Goal: Information Seeking & Learning: Learn about a topic

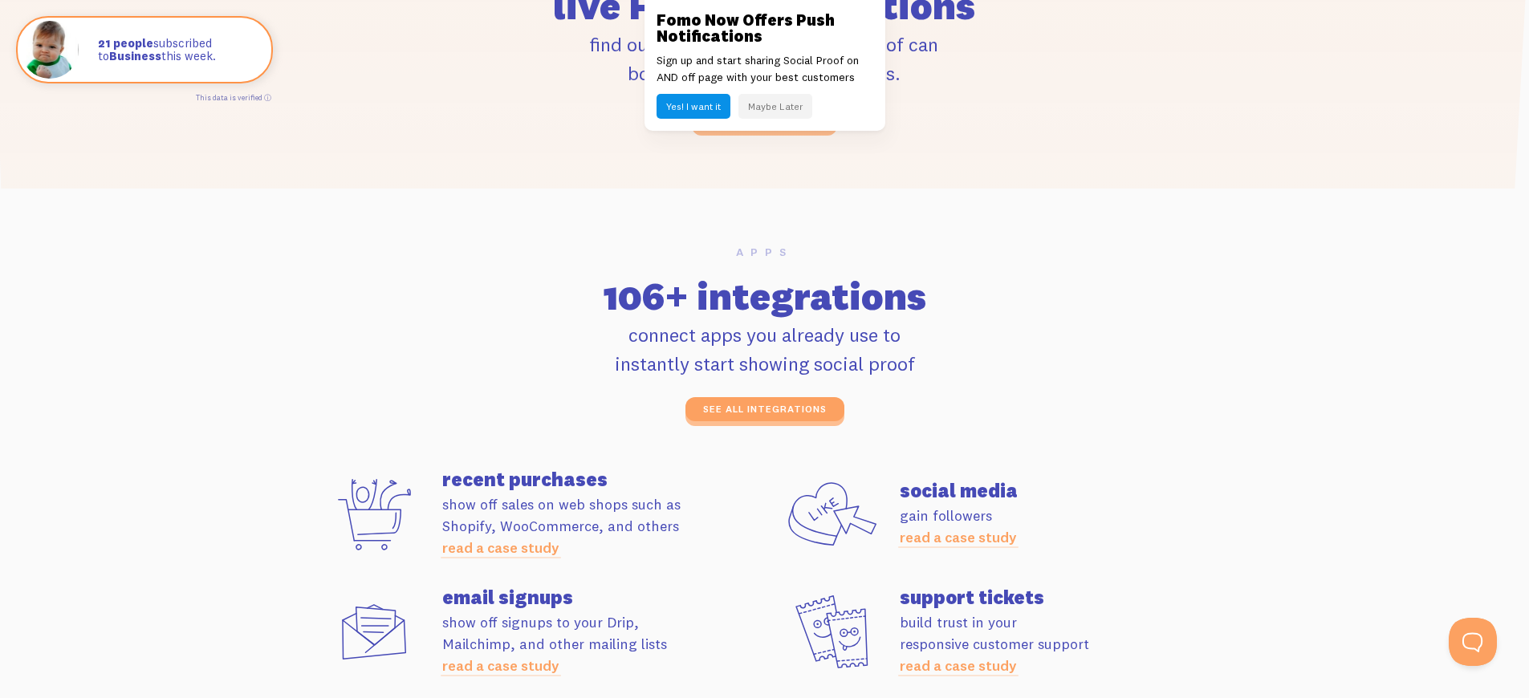
click at [764, 349] on p "connect apps you already use to instantly start showing social proof" at bounding box center [765, 349] width 896 height 58
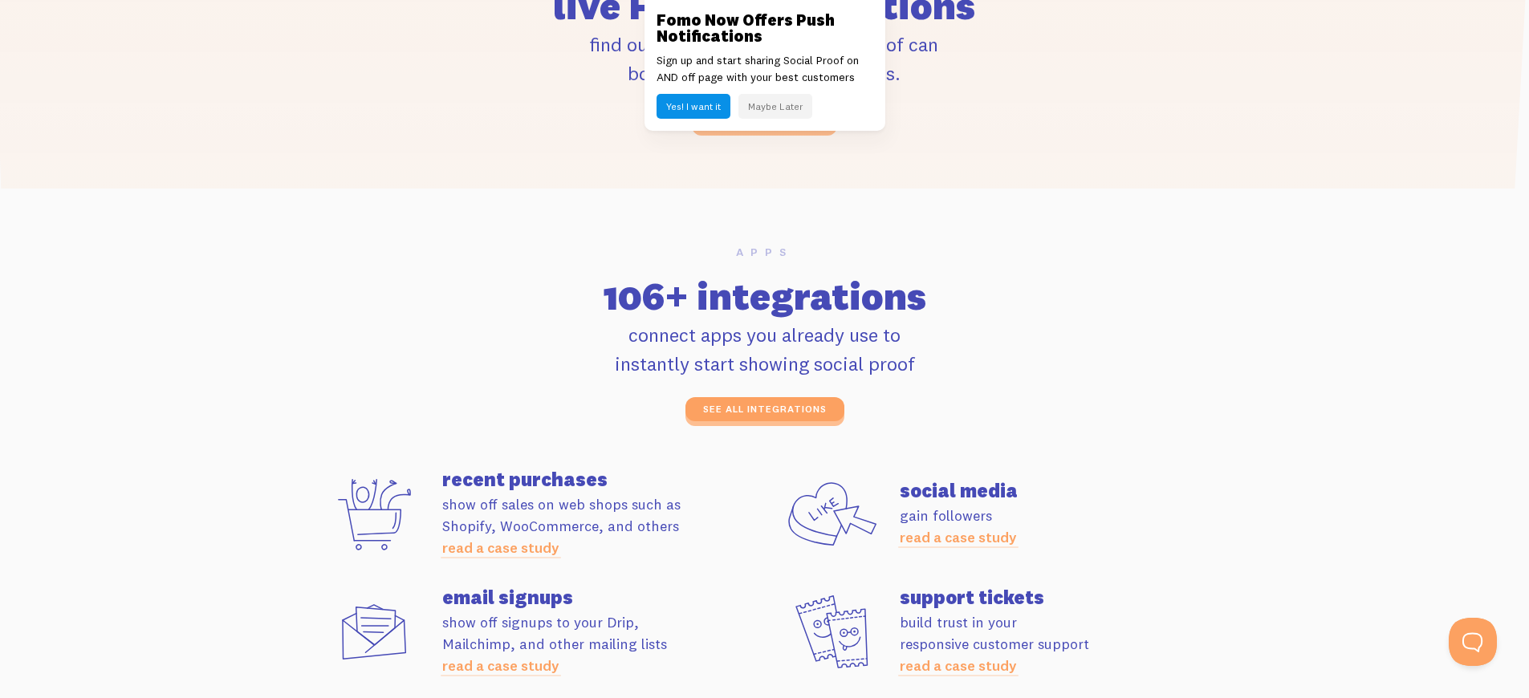
click at [764, 349] on p "connect apps you already use to instantly start showing social proof" at bounding box center [765, 349] width 896 height 58
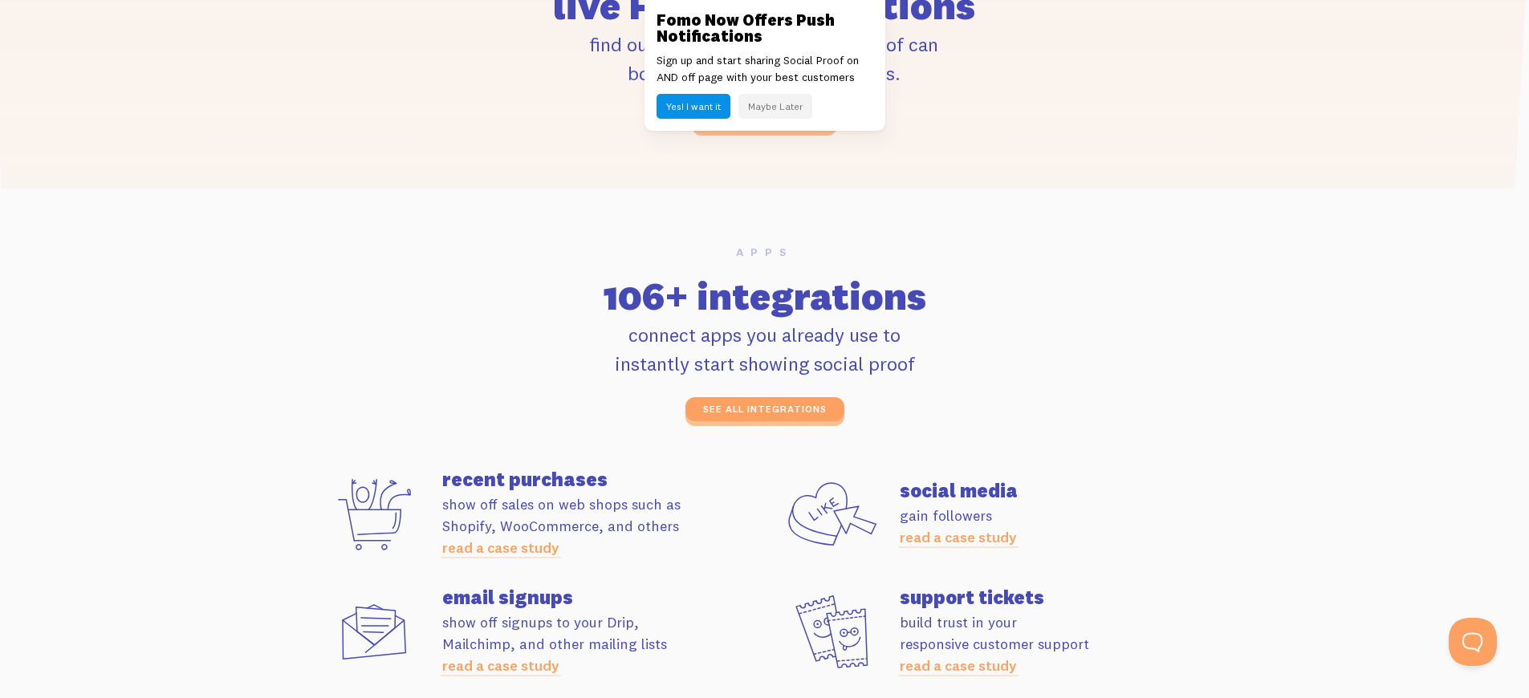
click at [764, 349] on p "connect apps you already use to instantly start showing social proof" at bounding box center [765, 349] width 896 height 58
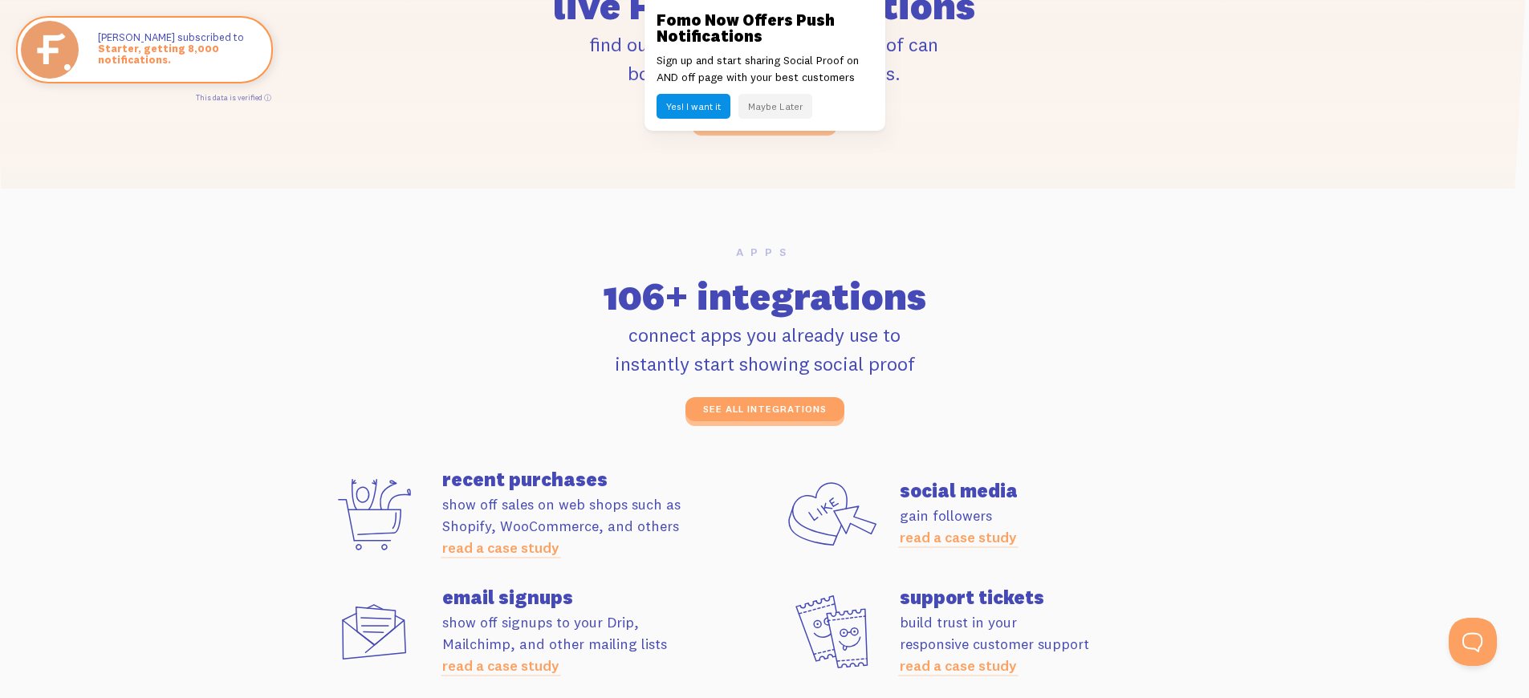
click at [764, 349] on p "connect apps you already use to instantly start showing social proof" at bounding box center [765, 349] width 896 height 58
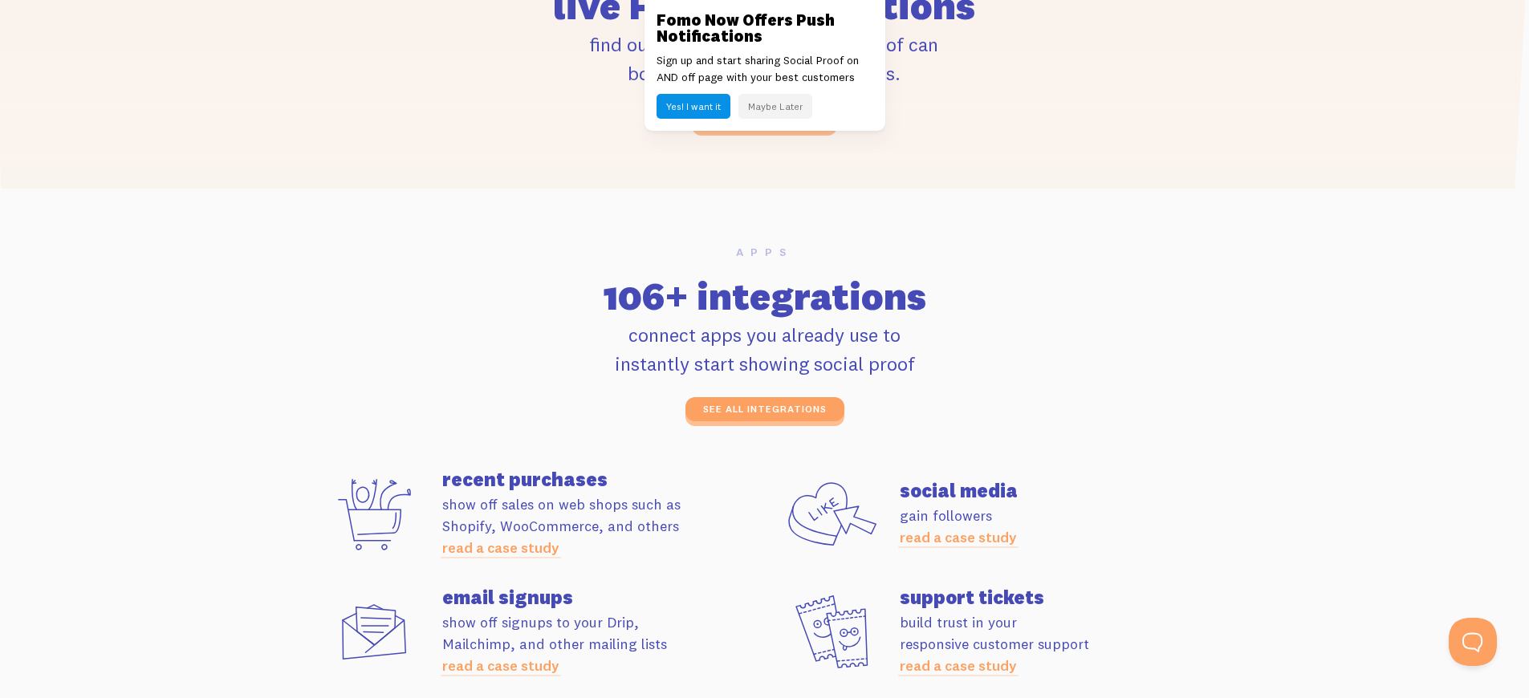
click at [764, 349] on p "connect apps you already use to instantly start showing social proof" at bounding box center [765, 349] width 896 height 58
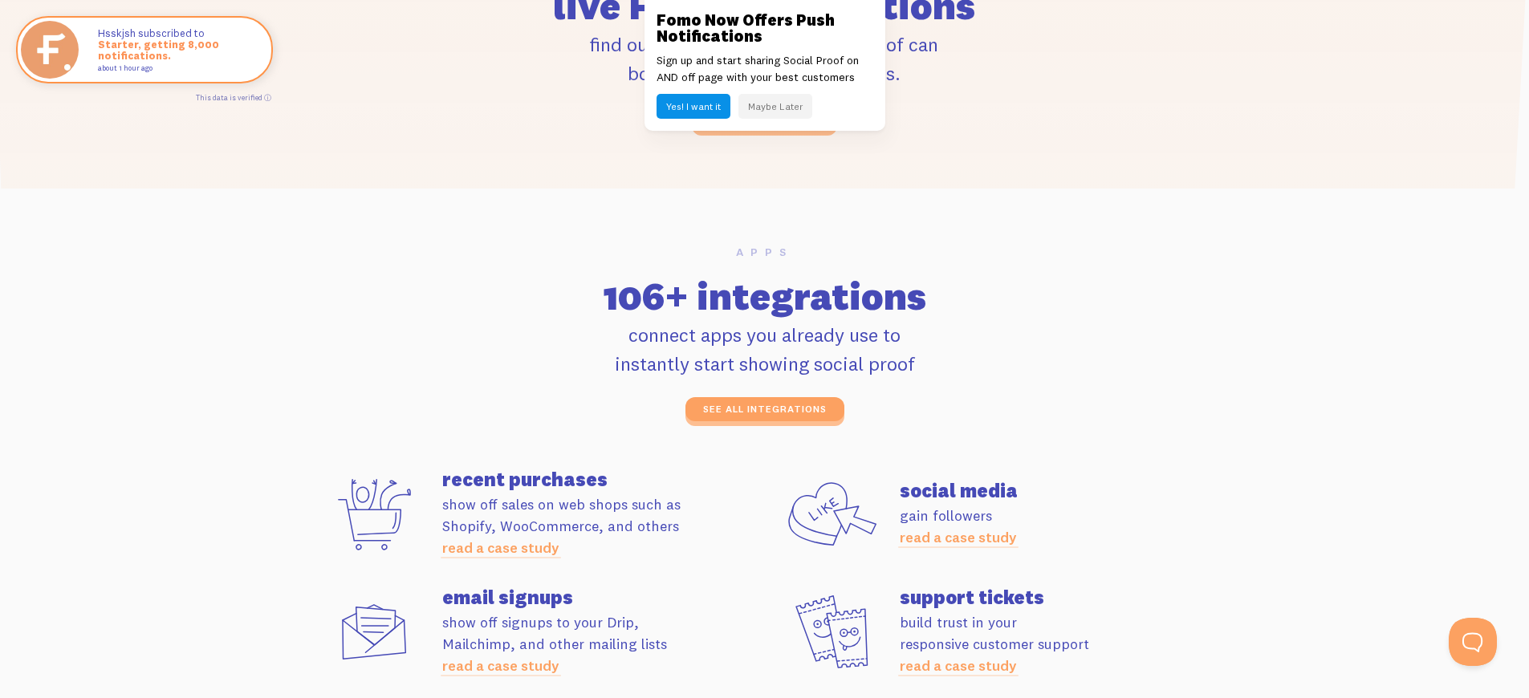
click at [764, 349] on p "connect apps you already use to instantly start showing social proof" at bounding box center [765, 349] width 896 height 58
